Goal: Transaction & Acquisition: Purchase product/service

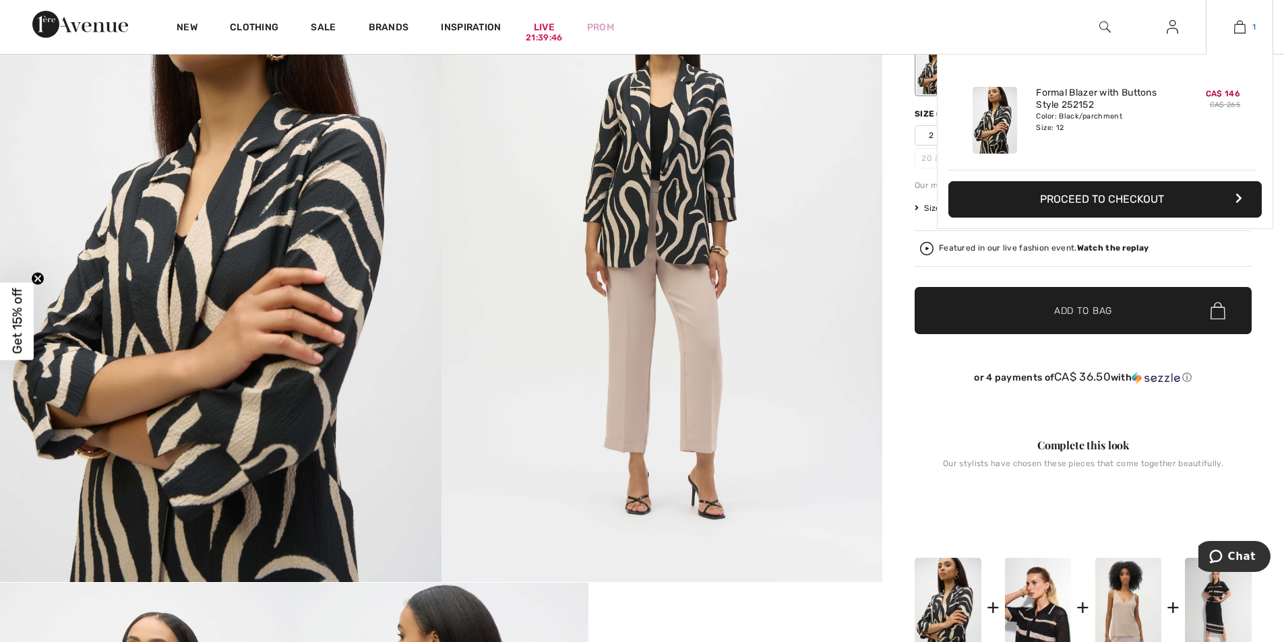
click at [1246, 30] on link "1" at bounding box center [1239, 27] width 66 height 16
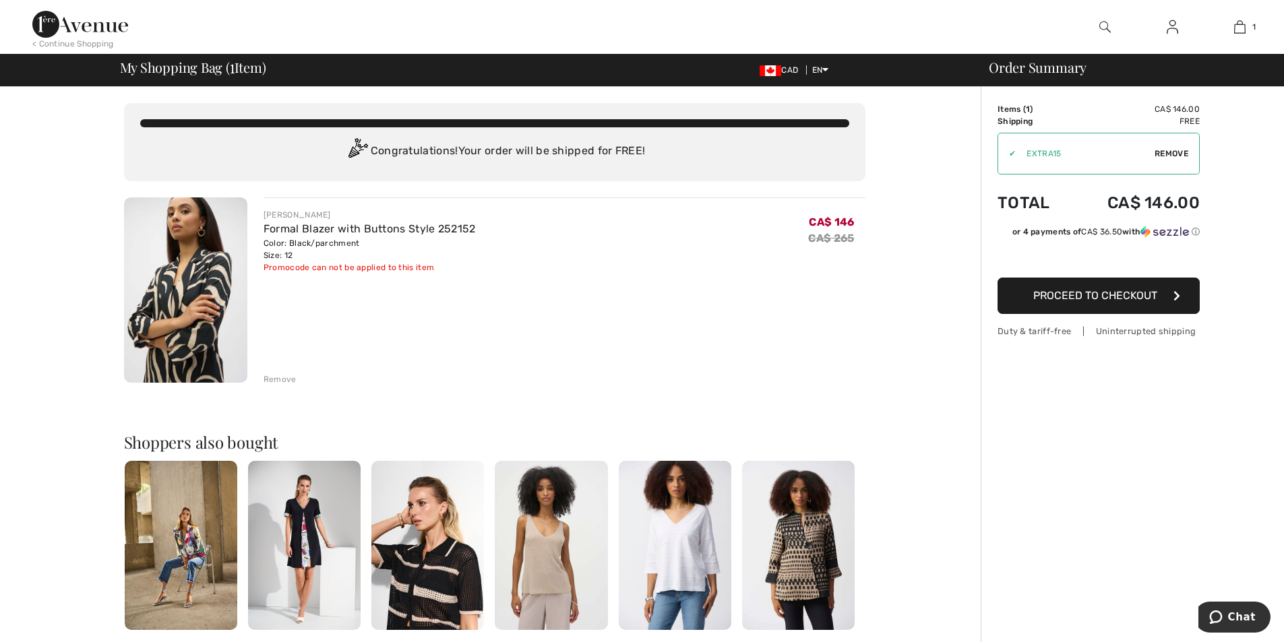
click at [288, 382] on div "Remove" at bounding box center [280, 379] width 33 height 12
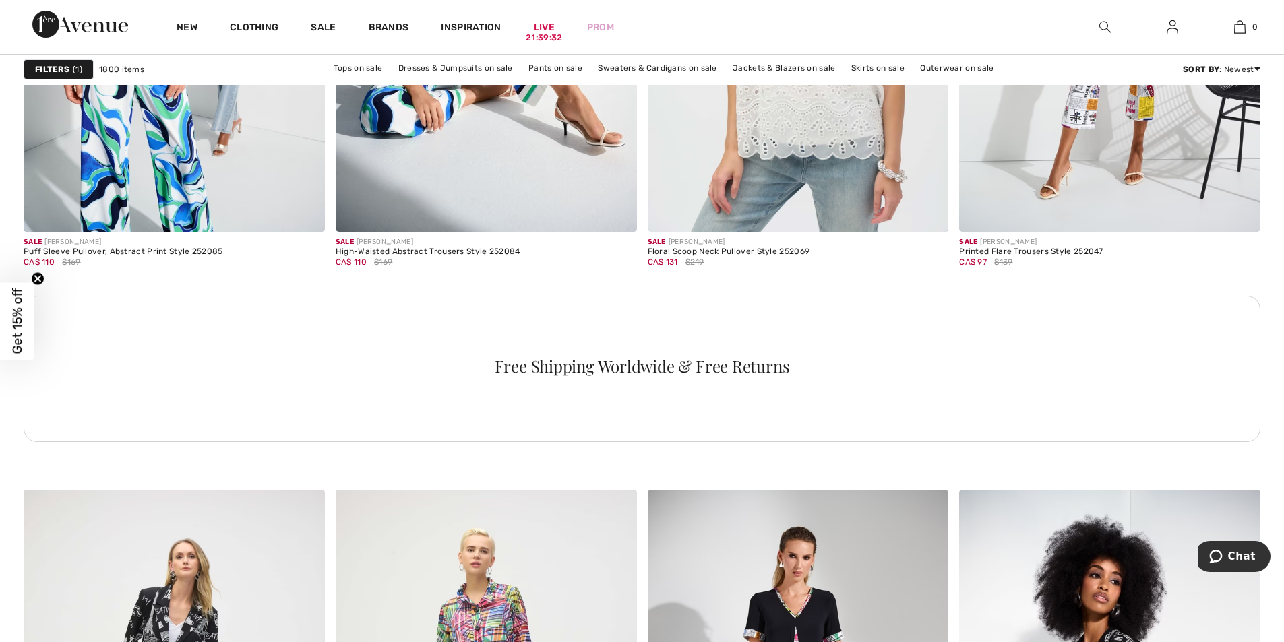
scroll to position [2383, 0]
